Goal: Task Accomplishment & Management: Manage account settings

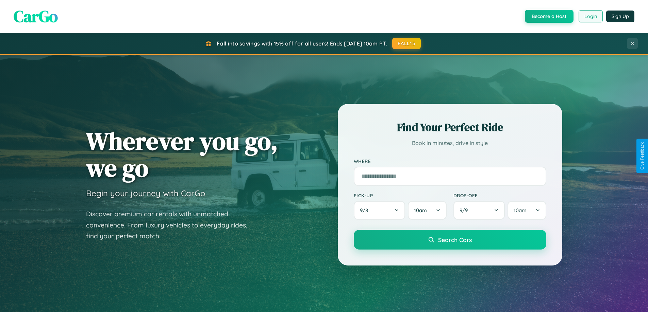
click at [590, 16] on button "Login" at bounding box center [590, 16] width 24 height 12
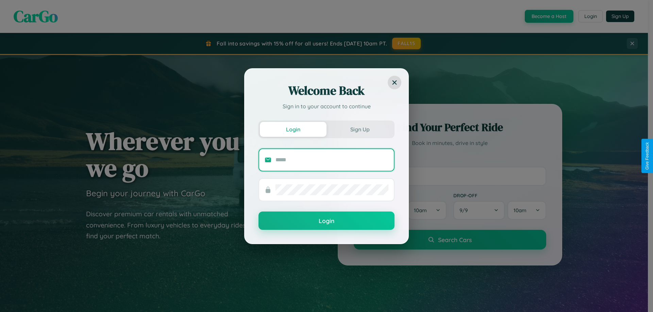
click at [332, 160] on input "text" at bounding box center [331, 160] width 113 height 11
type input "**********"
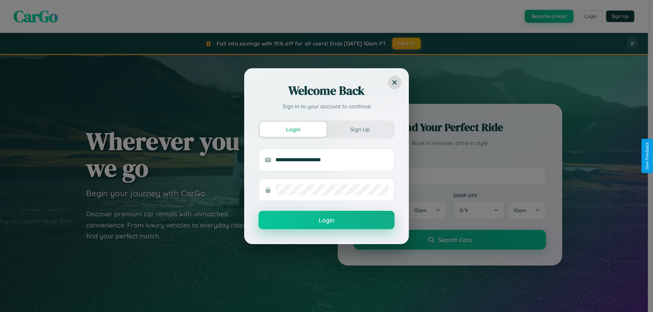
click at [326, 220] on button "Login" at bounding box center [326, 220] width 136 height 18
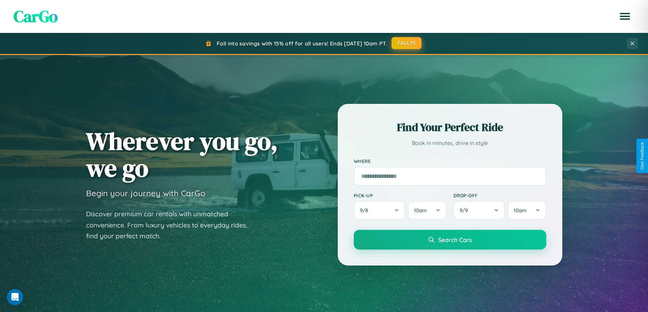
click at [407, 43] on button "FALL15" at bounding box center [406, 43] width 30 height 12
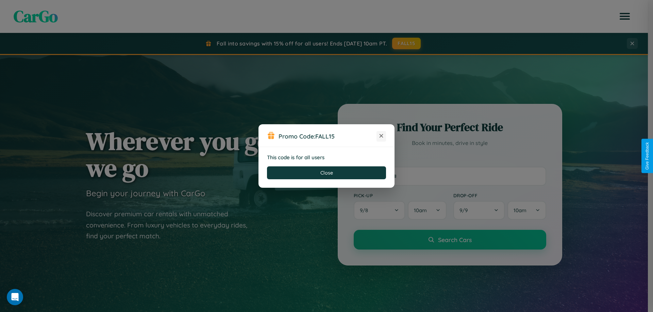
click at [381, 136] on icon at bounding box center [381, 136] width 7 height 7
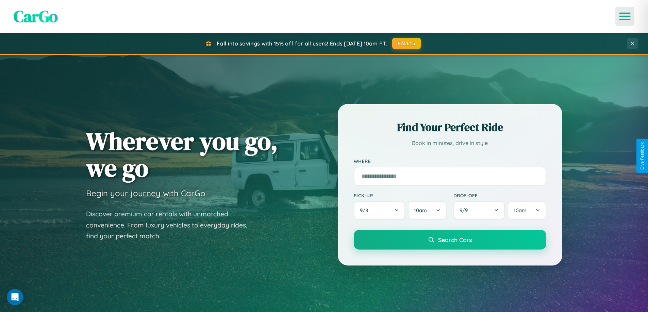
click at [624, 16] on icon "Open menu" at bounding box center [625, 16] width 10 height 6
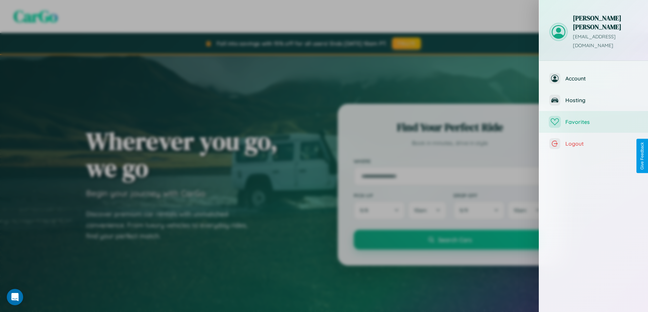
click at [593, 119] on span "Favorites" at bounding box center [601, 122] width 72 height 7
